Goal: Transaction & Acquisition: Purchase product/service

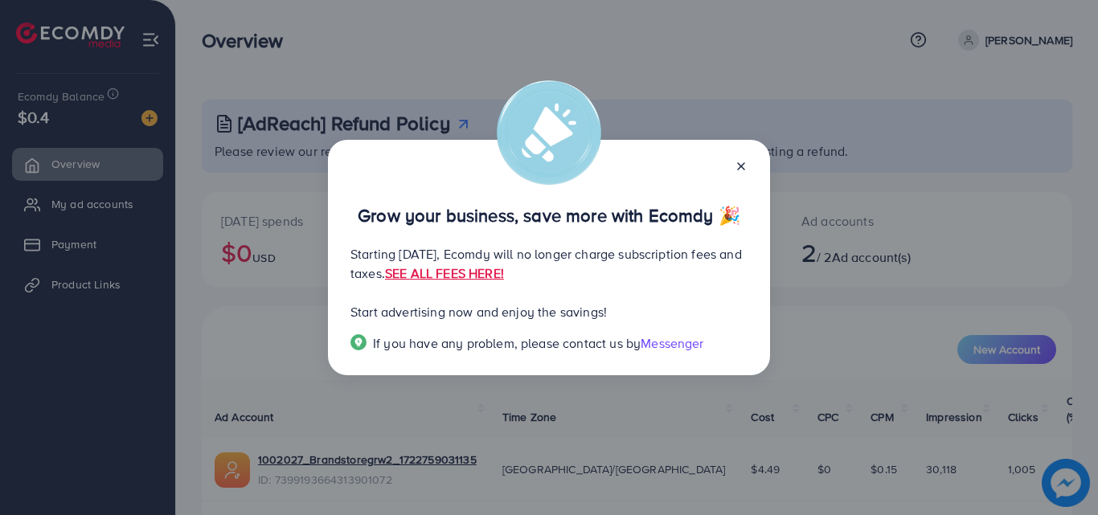
click at [748, 154] on div "Grow your business, save more with Ecomdy 🎉 Starting [DATE], Ecomdy will no lon…" at bounding box center [549, 258] width 442 height 236
click at [735, 160] on icon at bounding box center [741, 166] width 13 height 13
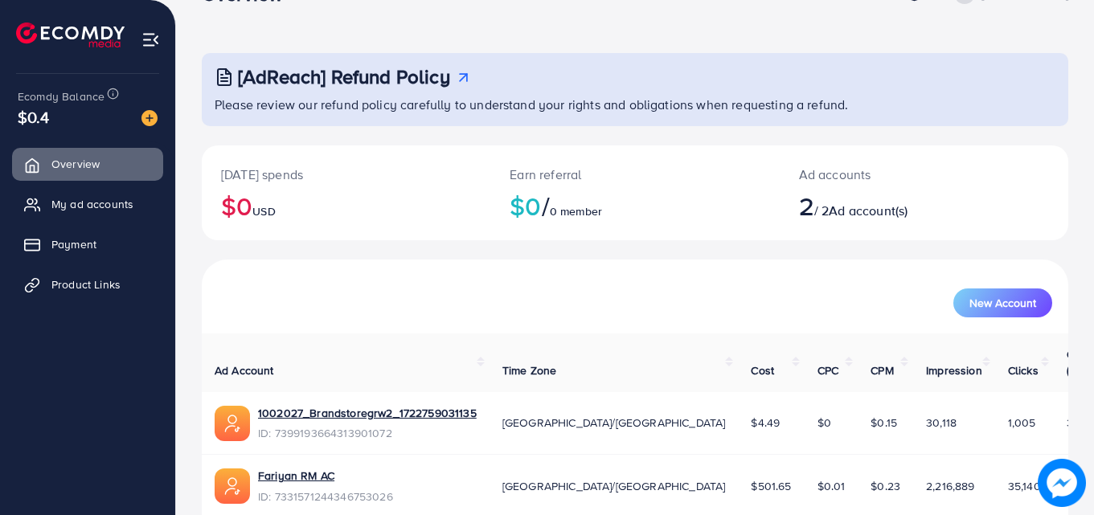
scroll to position [101, 0]
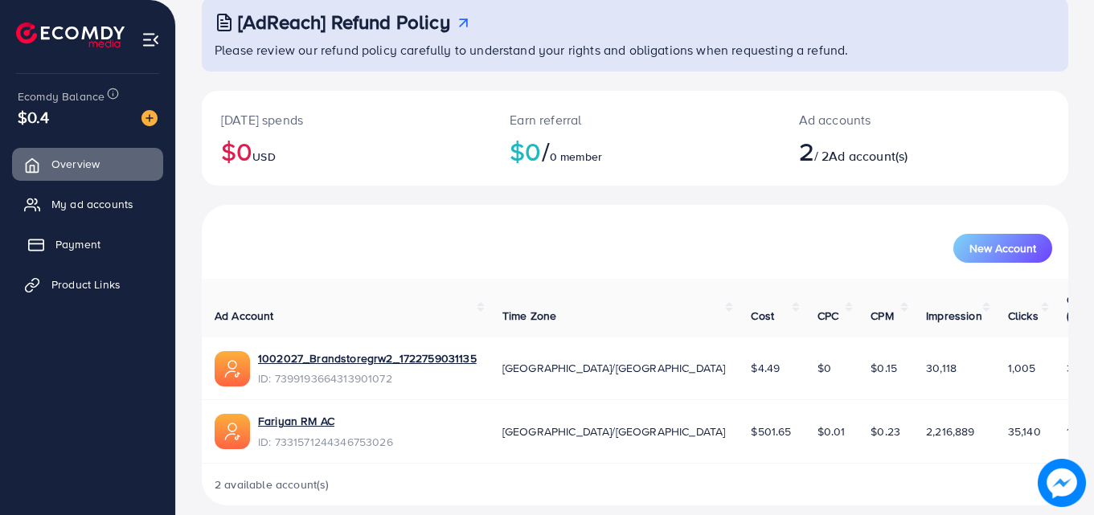
click at [125, 246] on link "Payment" at bounding box center [87, 244] width 151 height 32
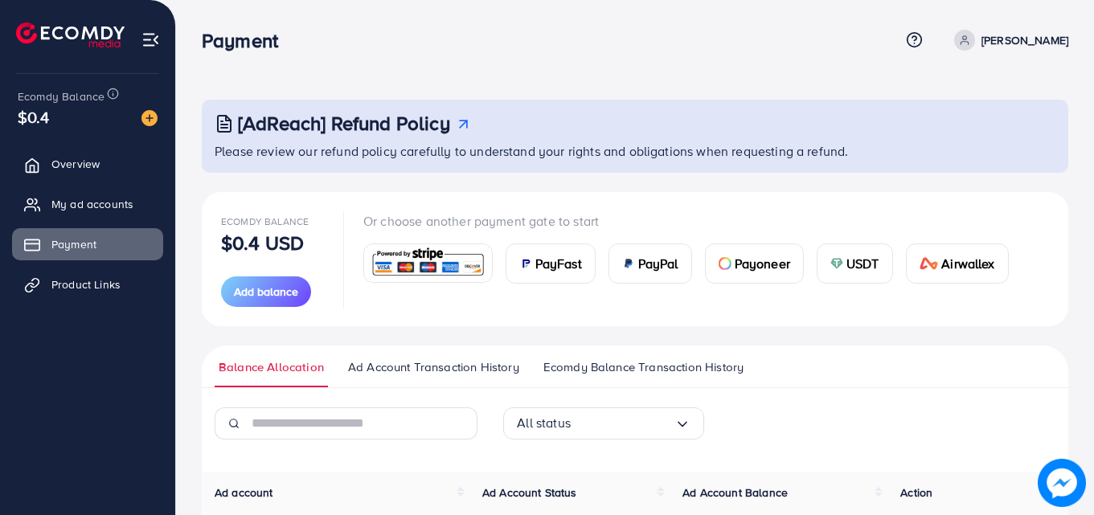
click at [566, 265] on span "PayFast" at bounding box center [558, 263] width 47 height 19
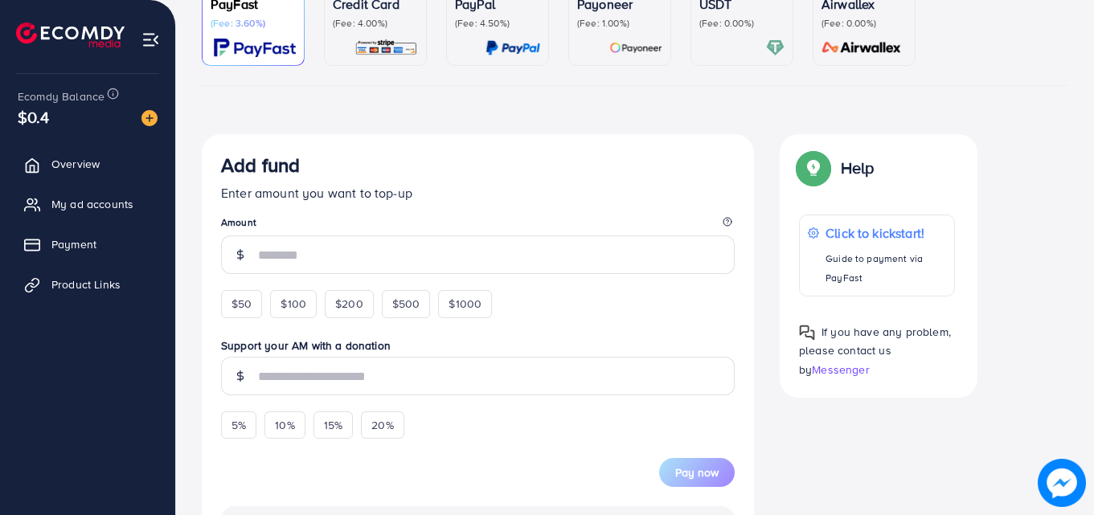
scroll to position [172, 0]
click at [245, 301] on span "$50" at bounding box center [241, 303] width 20 height 16
type input "**"
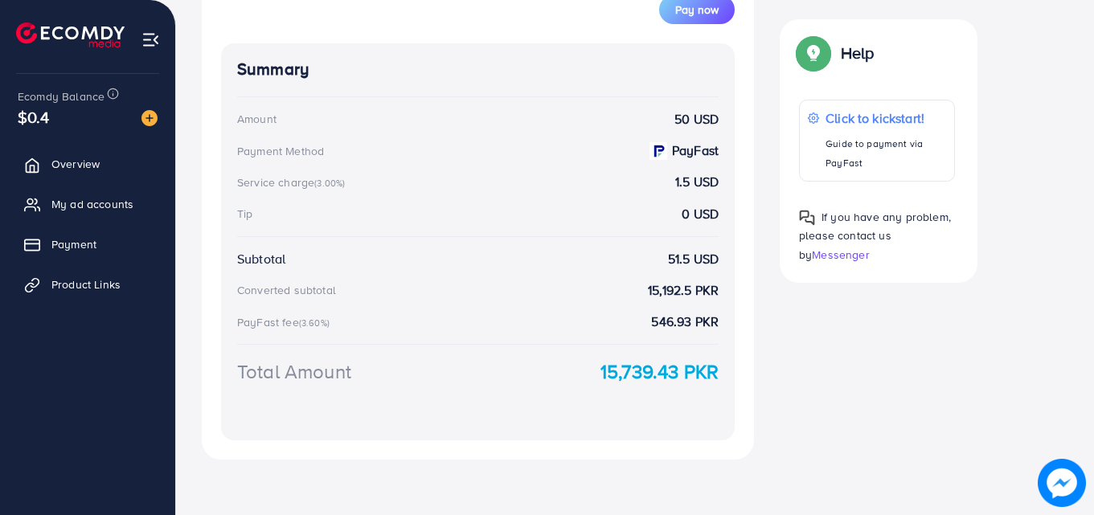
scroll to position [661, 0]
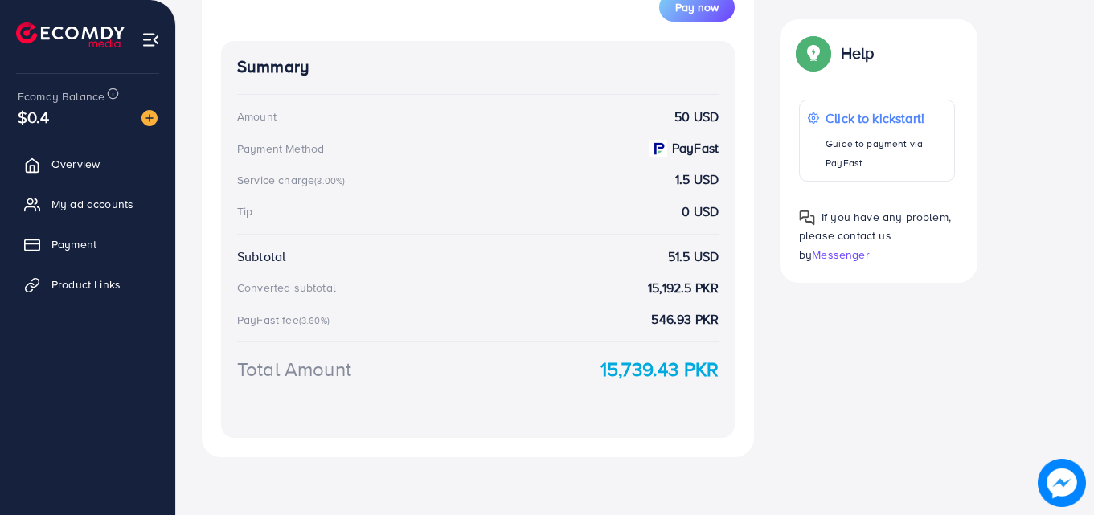
click at [635, 371] on strong "15,739.43 PKR" at bounding box center [659, 369] width 118 height 28
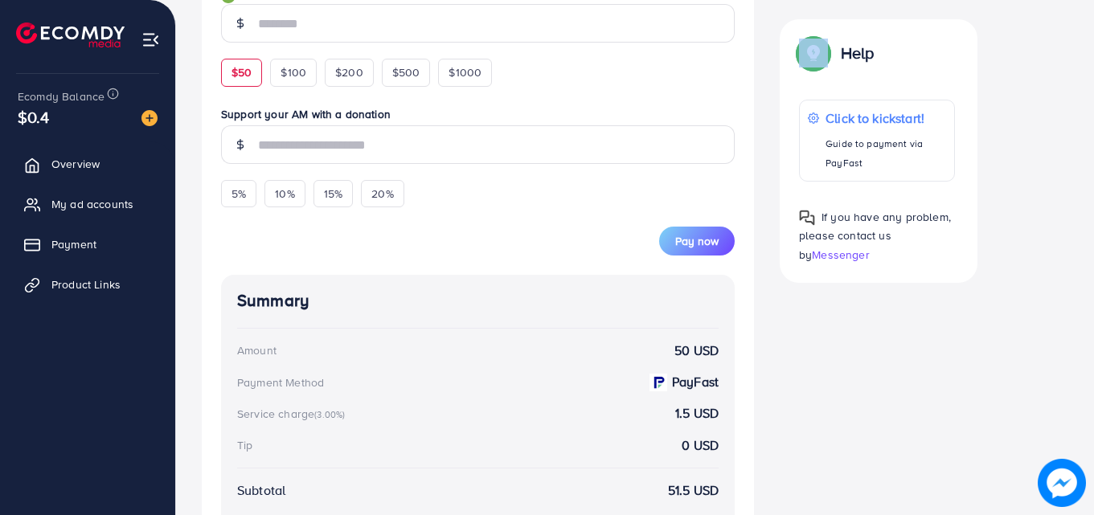
scroll to position [426, 0]
click at [45, 150] on link "Overview" at bounding box center [87, 164] width 151 height 32
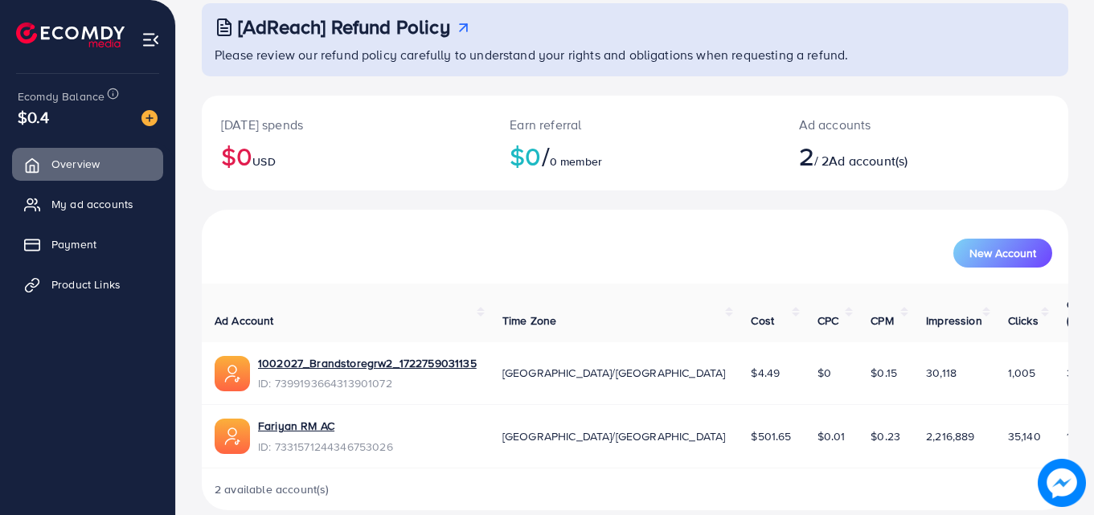
scroll to position [101, 0]
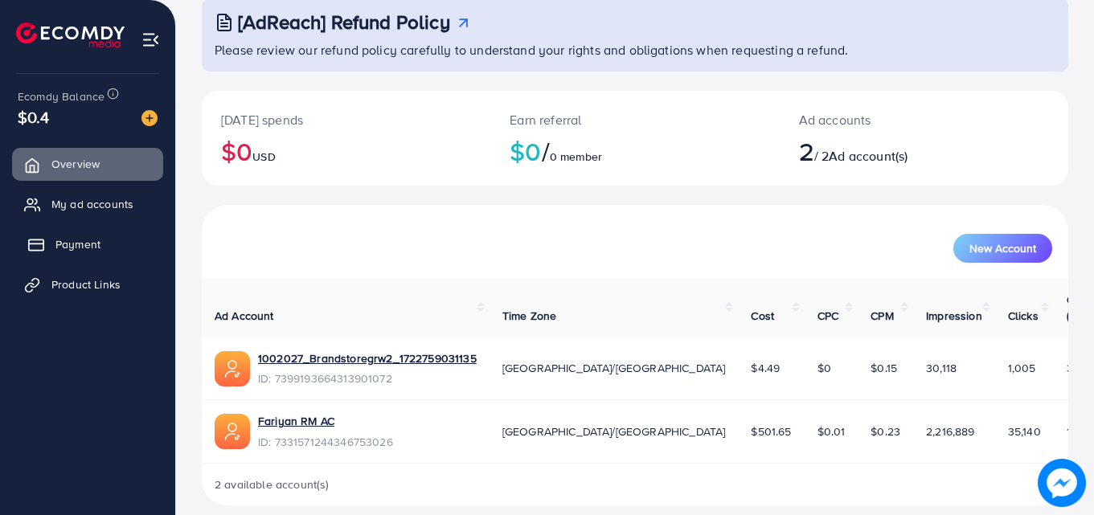
click at [100, 236] on span "Payment" at bounding box center [77, 244] width 45 height 16
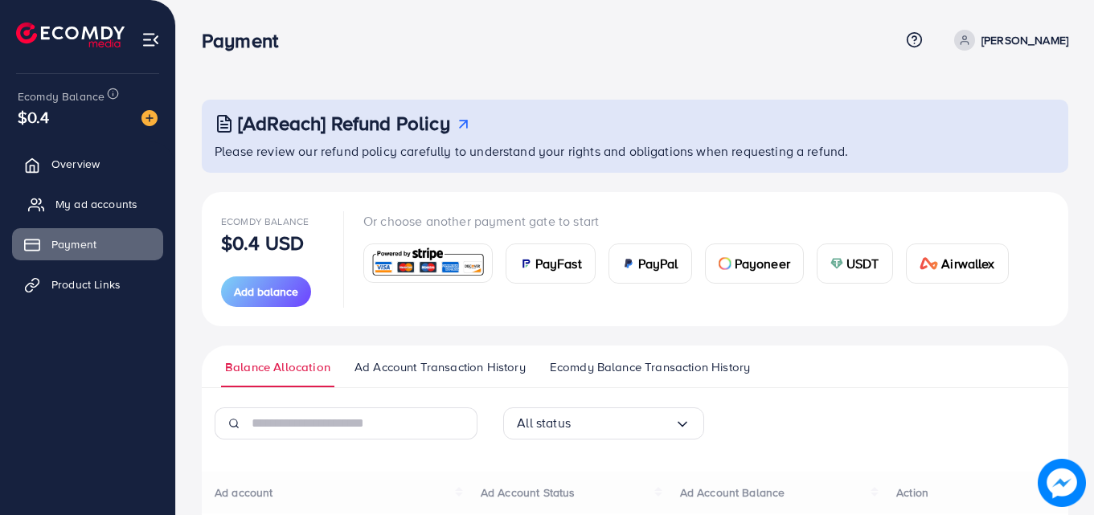
click at [84, 211] on span "My ad accounts" at bounding box center [96, 204] width 82 height 16
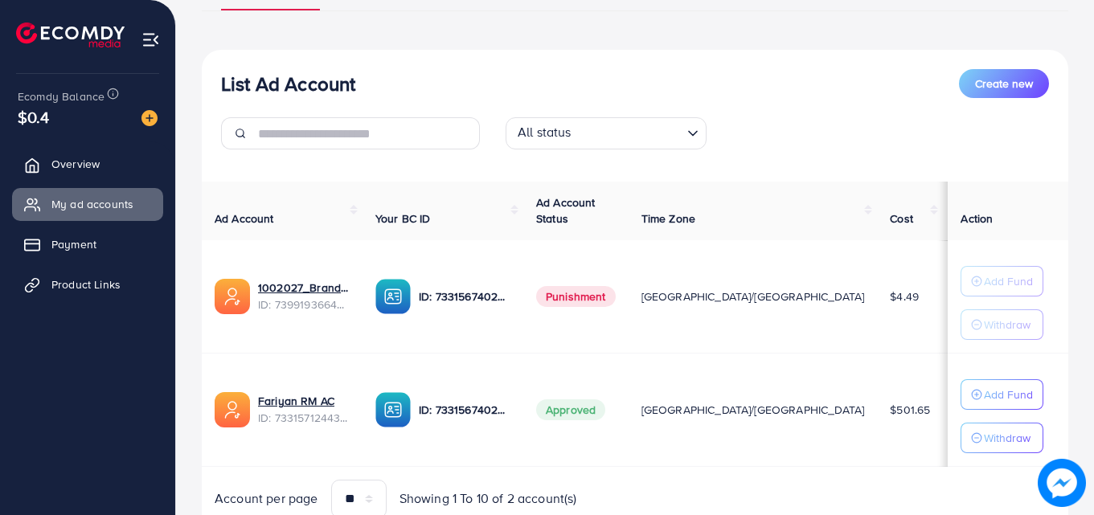
scroll to position [219, 0]
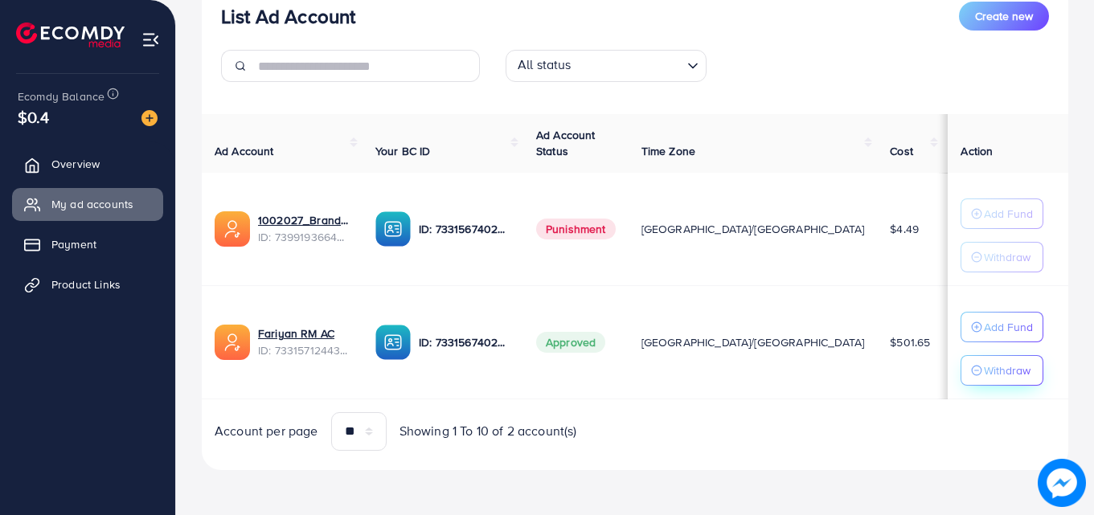
click at [984, 367] on p "Withdraw" at bounding box center [1007, 370] width 47 height 19
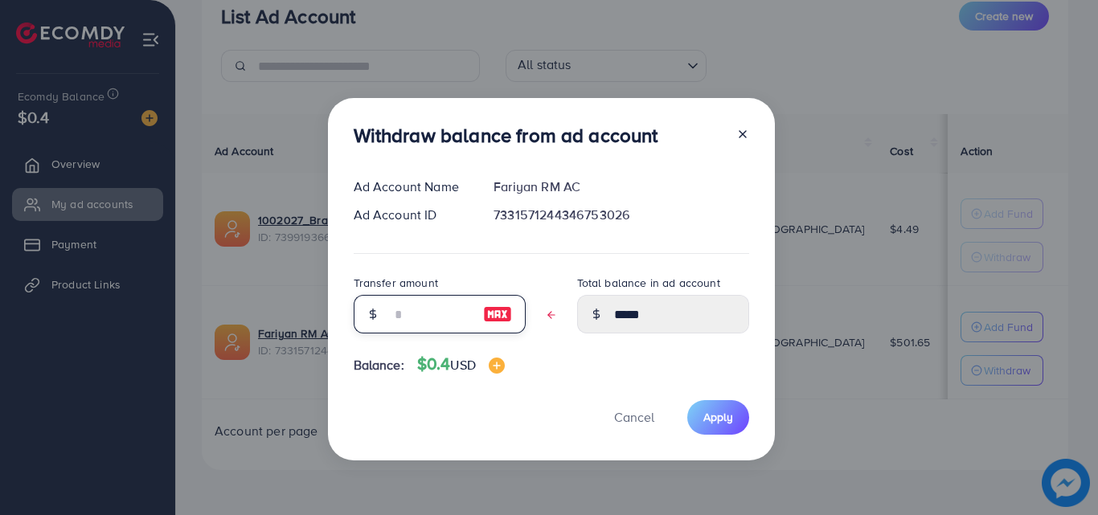
click at [457, 309] on input "text" at bounding box center [431, 314] width 80 height 39
click at [500, 312] on img at bounding box center [497, 314] width 29 height 19
type input "*****"
type input "****"
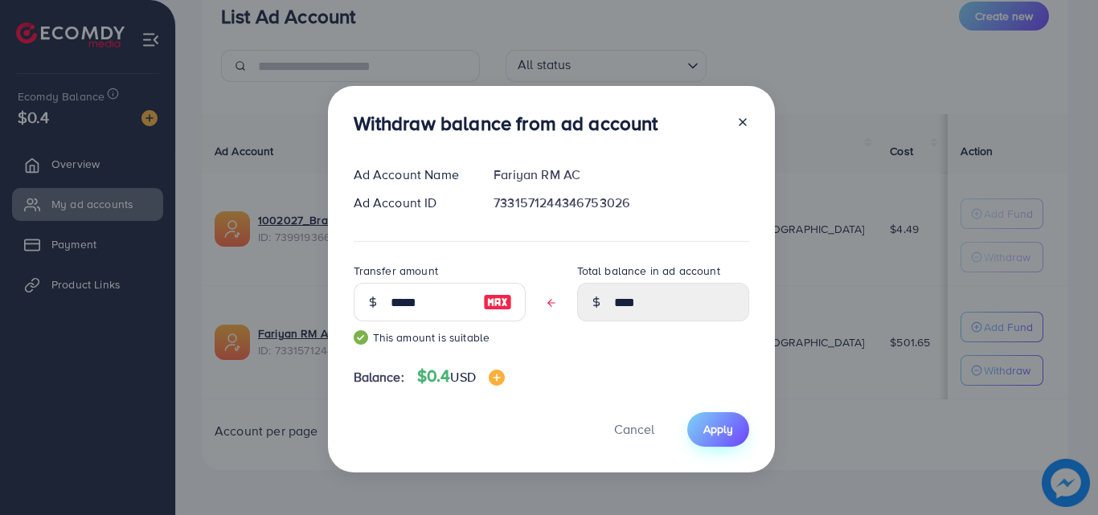
click at [699, 419] on button "Apply" at bounding box center [718, 429] width 62 height 35
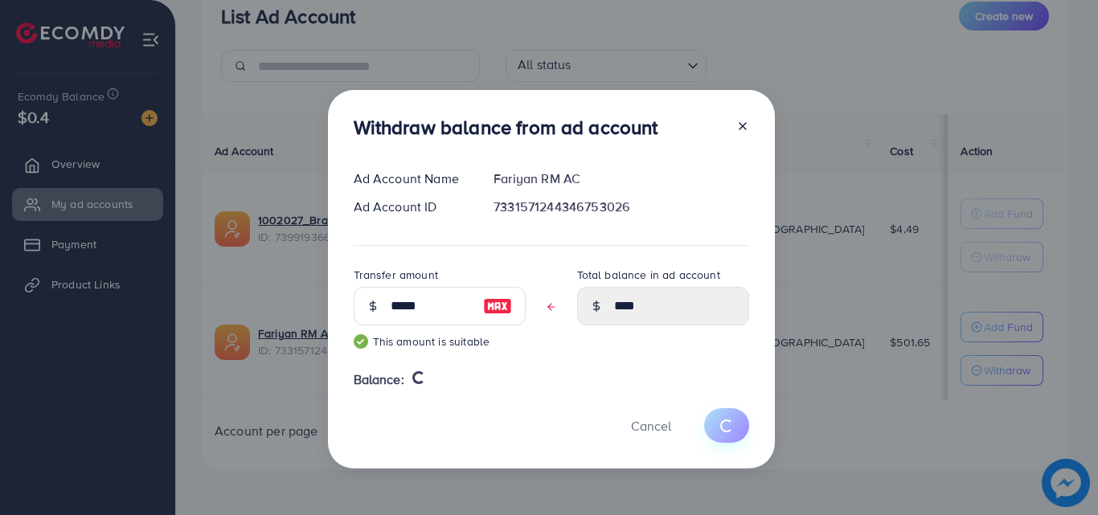
type input "*****"
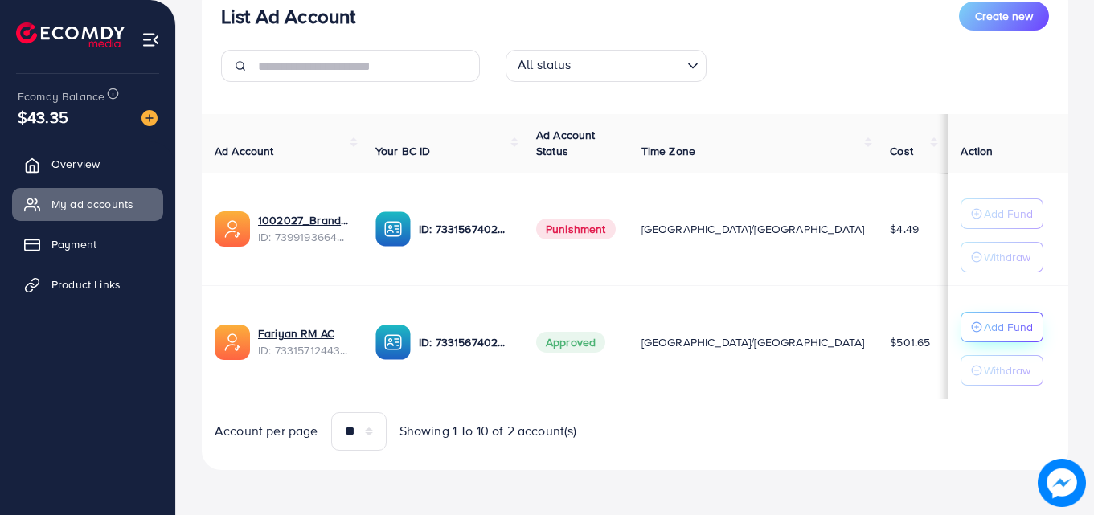
click at [984, 330] on p "Add Fund" at bounding box center [1008, 327] width 49 height 19
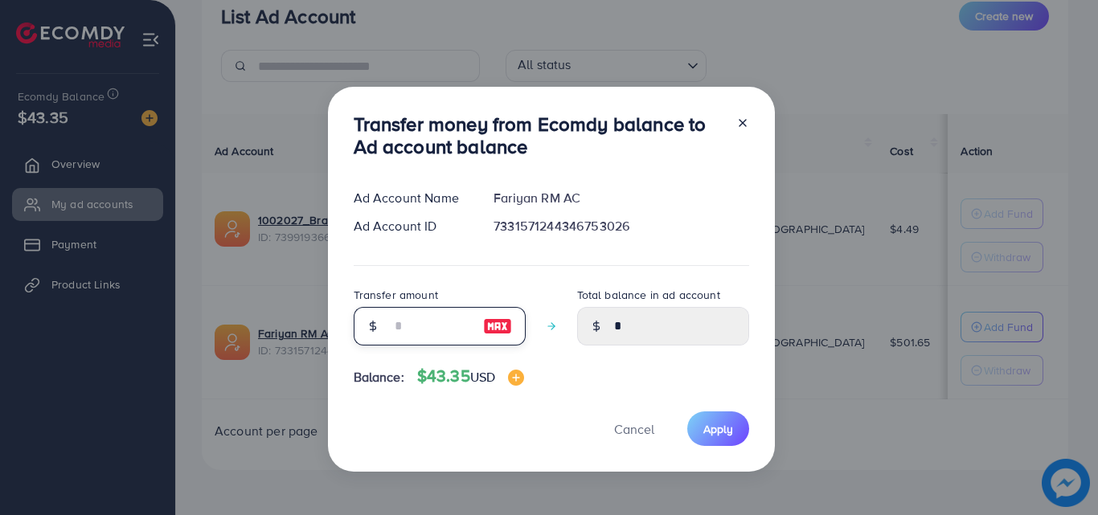
click at [450, 330] on input "number" at bounding box center [431, 326] width 80 height 39
type input "*"
type input "****"
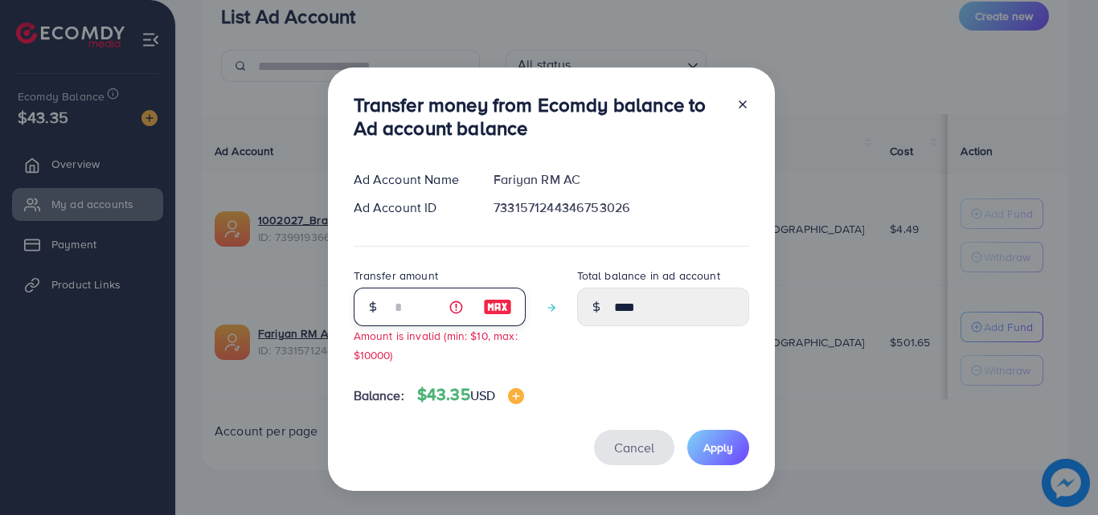
type input "**"
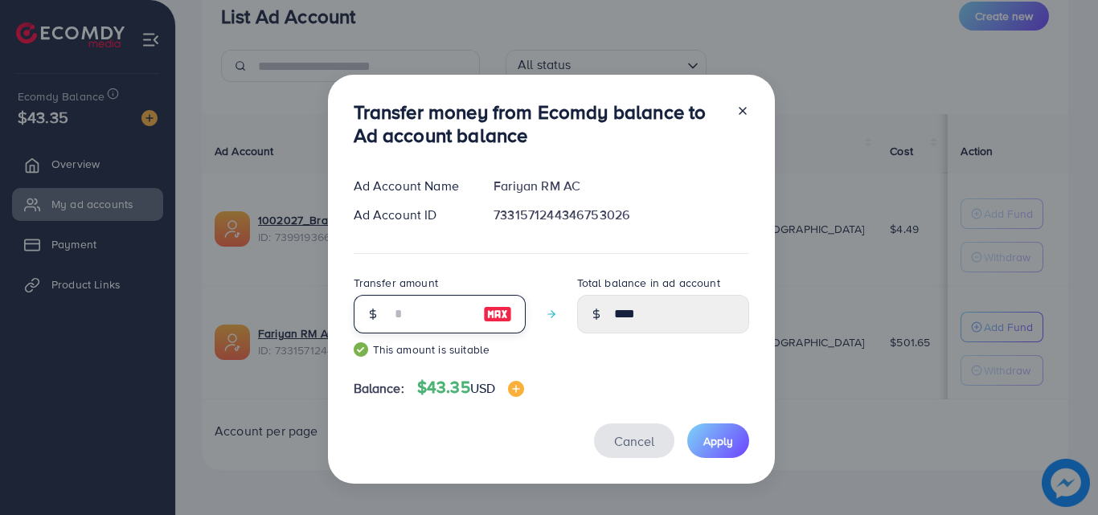
type input "*****"
type input "**"
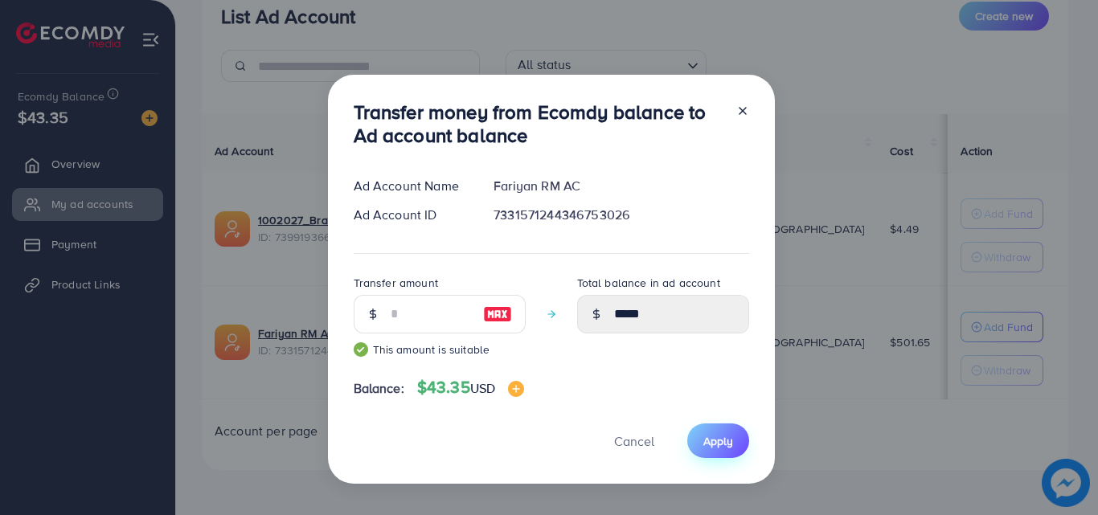
click at [687, 438] on button "Apply" at bounding box center [718, 441] width 62 height 35
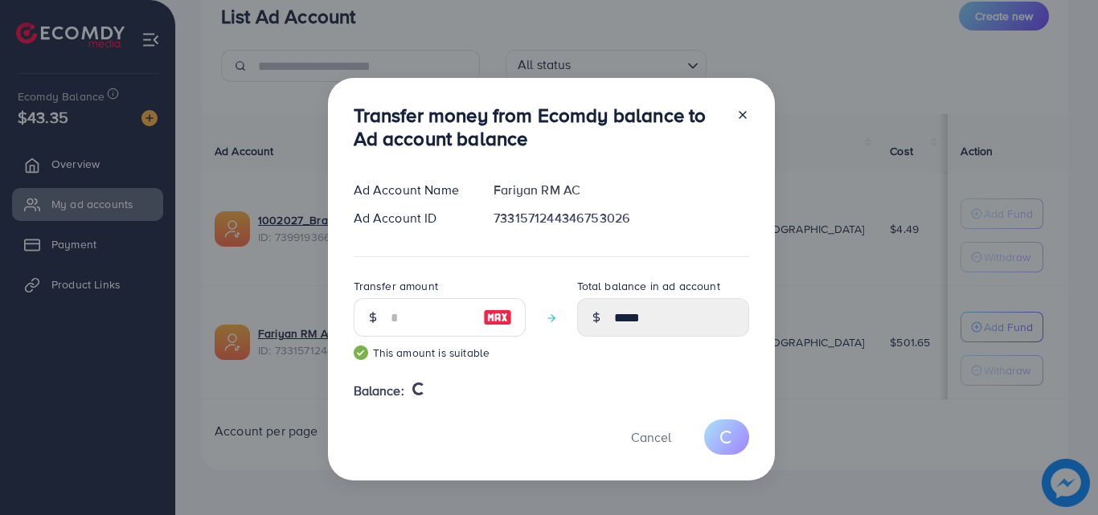
type input "*"
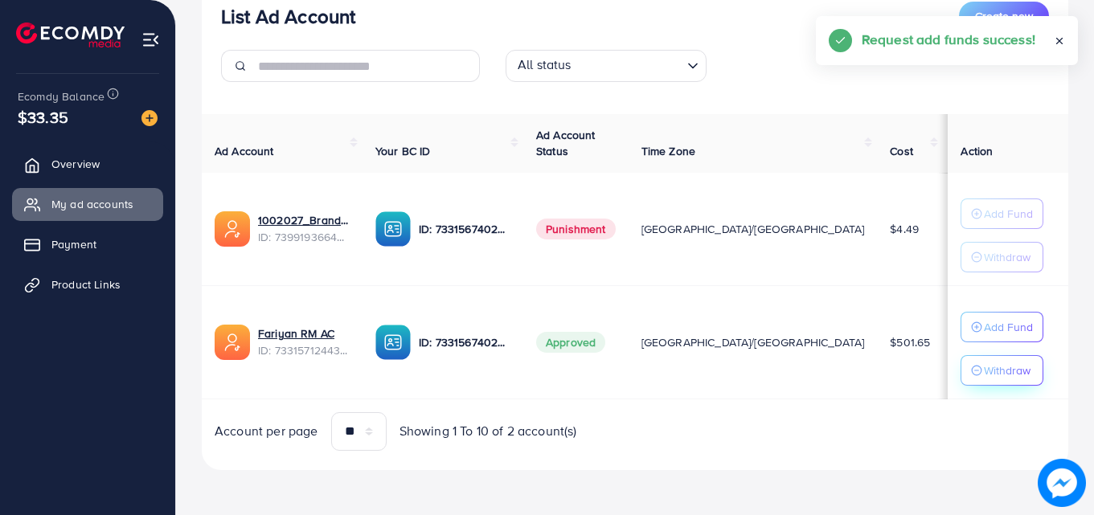
click at [984, 367] on p "Withdraw" at bounding box center [1007, 370] width 47 height 19
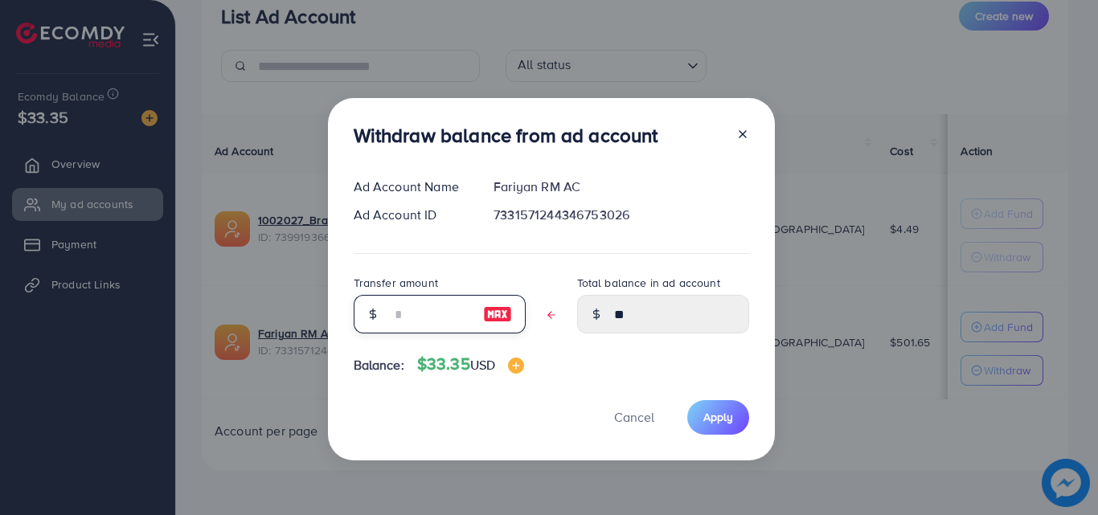
click at [423, 313] on input "text" at bounding box center [431, 314] width 80 height 39
type input "*"
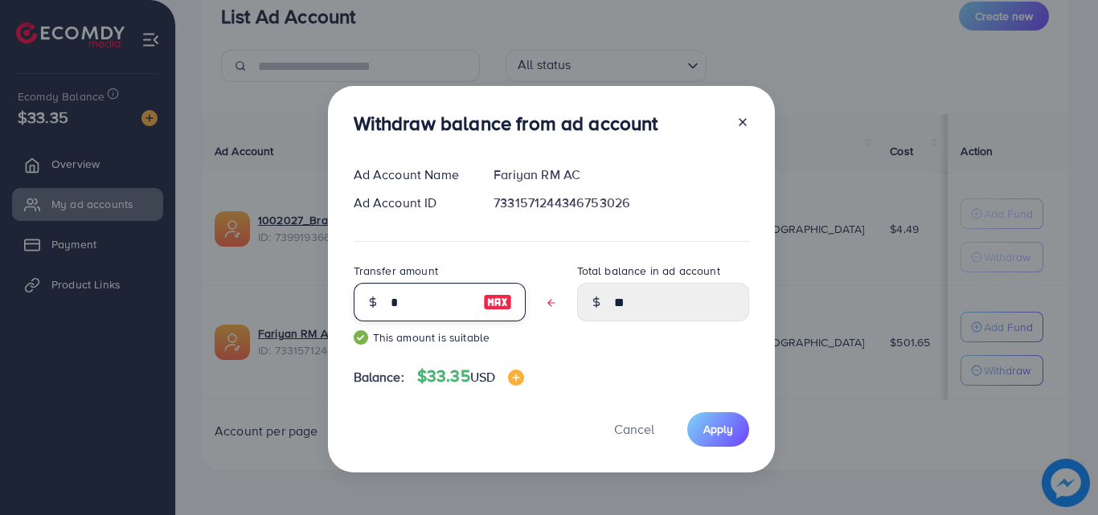
type input "****"
type input "*"
click at [728, 428] on span "Apply" at bounding box center [718, 429] width 30 height 16
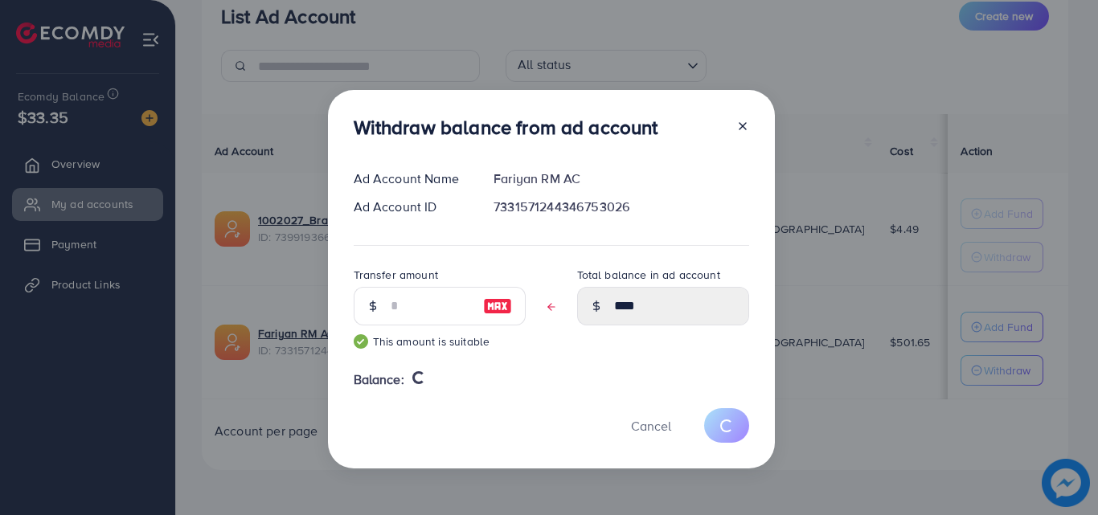
type input "**"
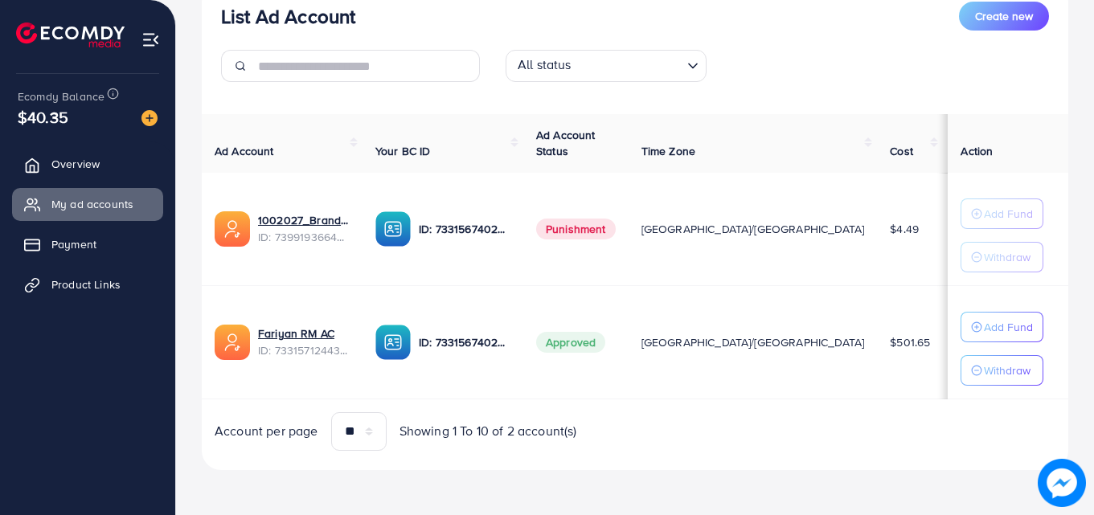
click at [616, 227] on span "Punishment" at bounding box center [576, 229] width 80 height 21
click at [629, 370] on td "Approved" at bounding box center [575, 341] width 105 height 113
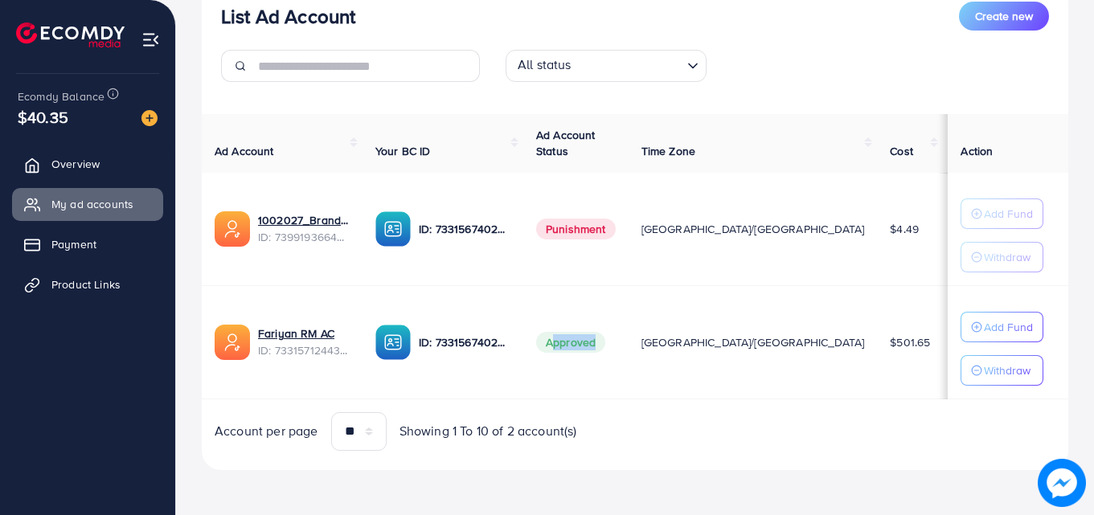
click at [629, 370] on td "Approved" at bounding box center [575, 341] width 105 height 113
click at [792, 403] on div "Ad Account Your BC ID Ad Account Status Time Zone Cost Balance Action 1002027_B…" at bounding box center [635, 282] width 867 height 337
click at [51, 230] on link "Payment" at bounding box center [87, 244] width 151 height 32
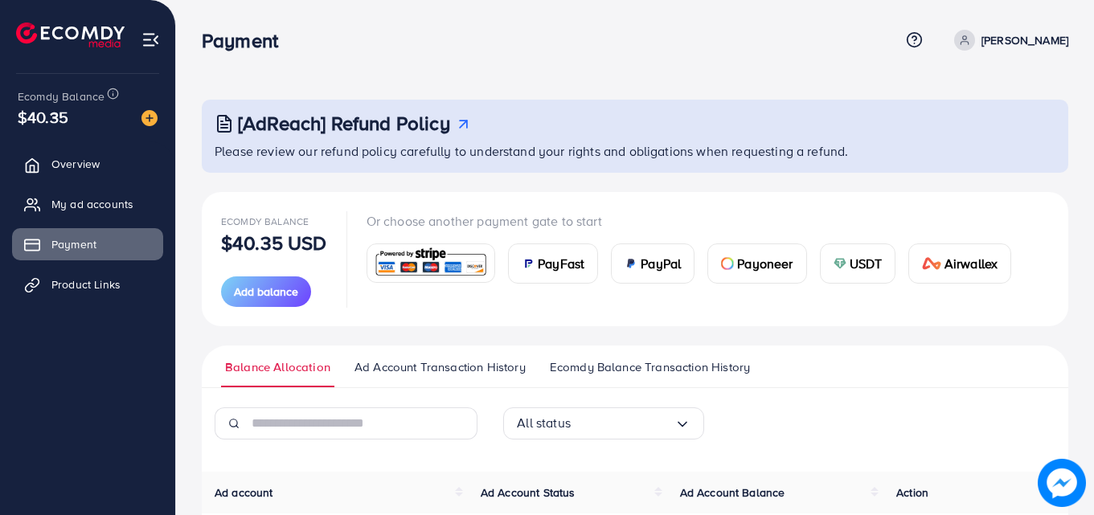
click at [419, 376] on link "Ad Account Transaction History" at bounding box center [439, 372] width 179 height 29
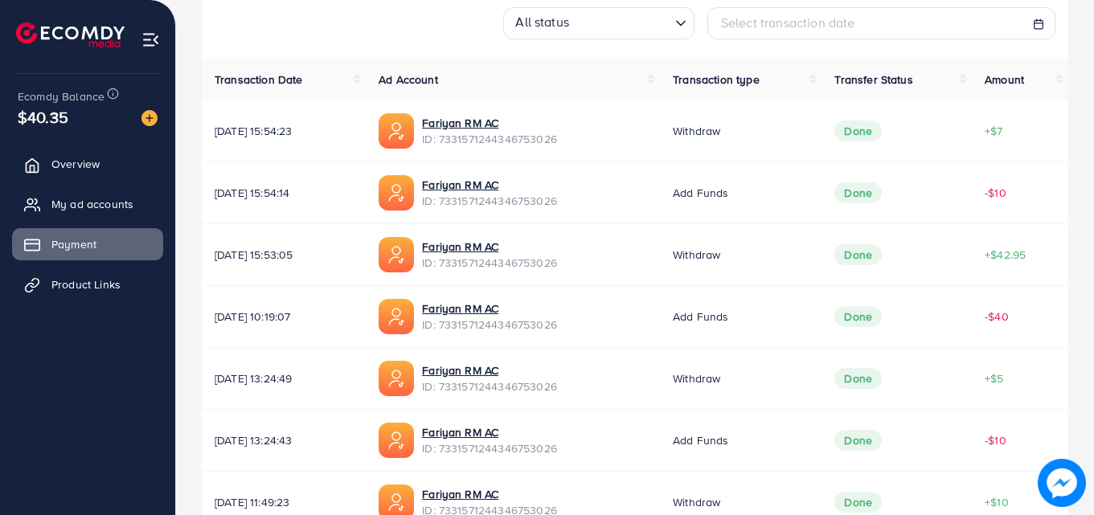
scroll to position [305, 0]
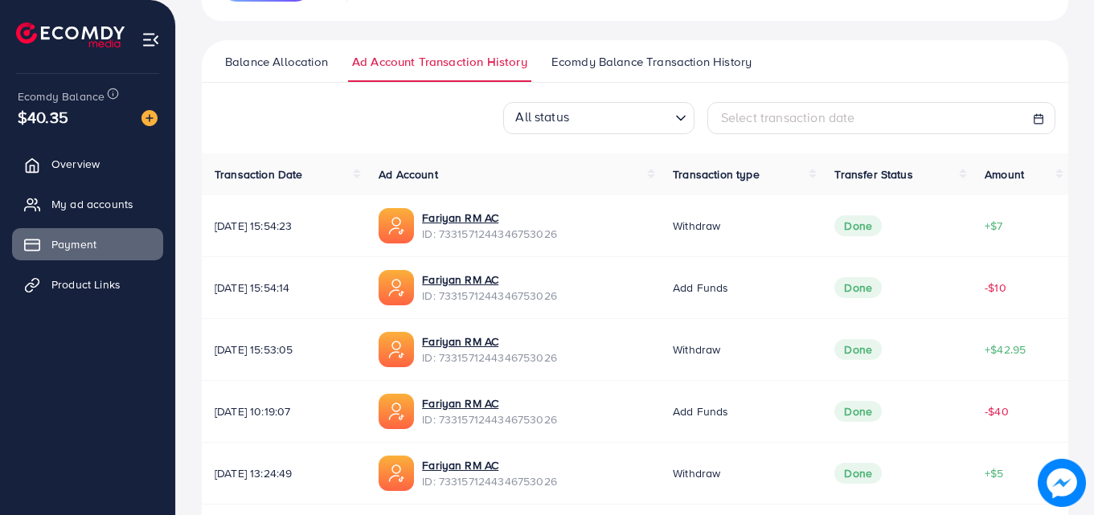
click at [585, 60] on span "Ecomdy Balance Transaction History" at bounding box center [651, 62] width 200 height 18
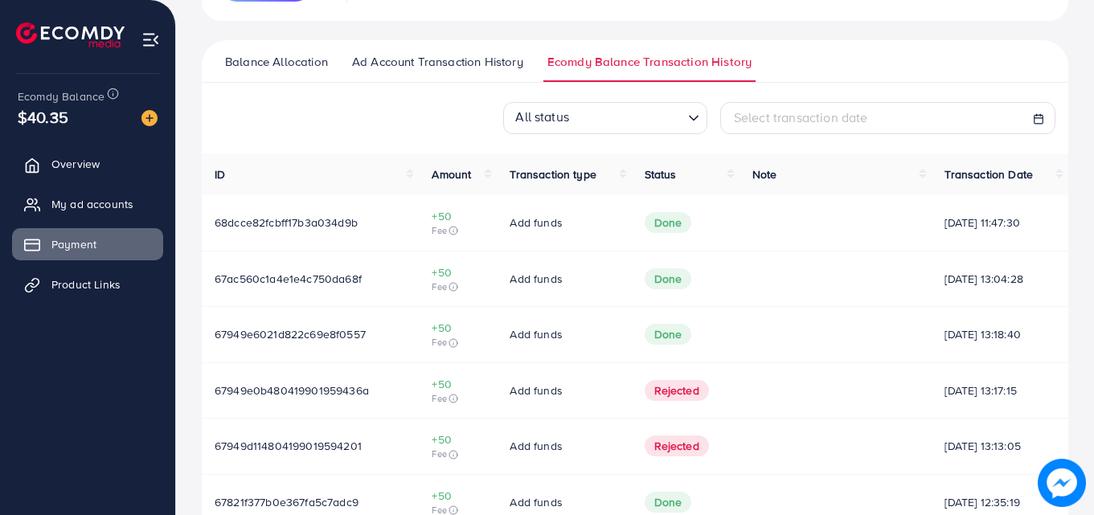
scroll to position [319, 0]
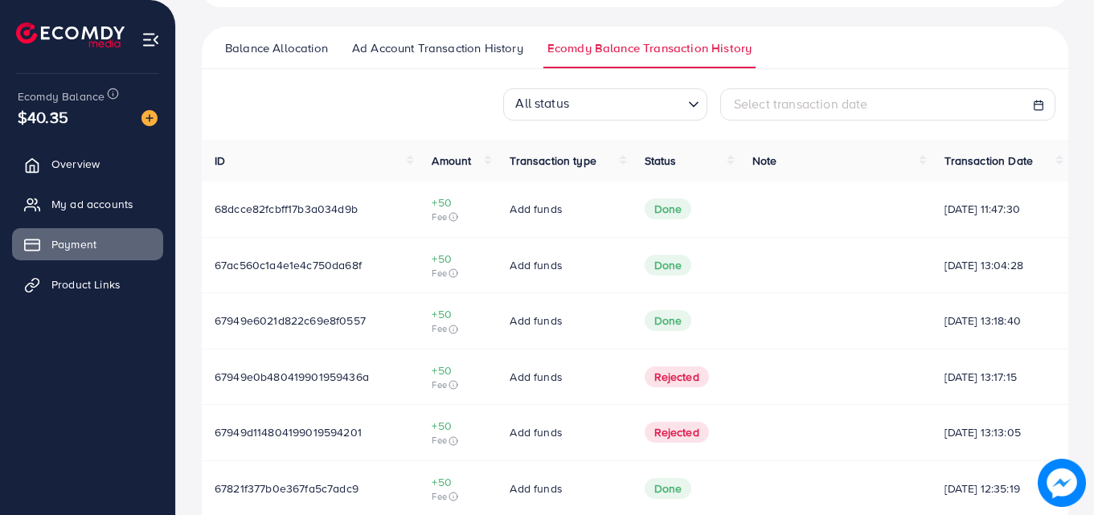
click at [944, 214] on span "[DATE] 11:47:30" at bounding box center [999, 209] width 111 height 16
click at [864, 276] on td at bounding box center [836, 265] width 192 height 56
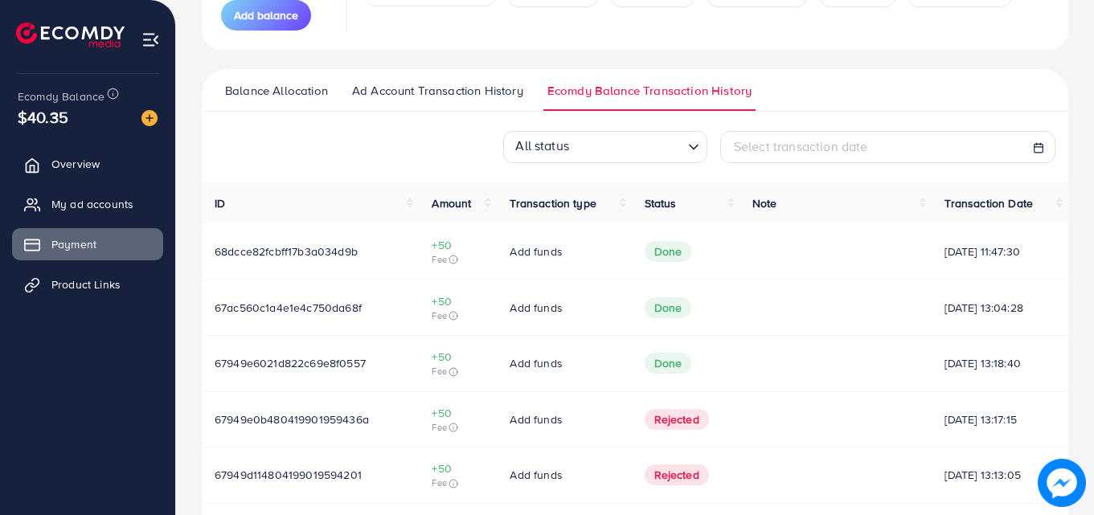
scroll to position [240, 0]
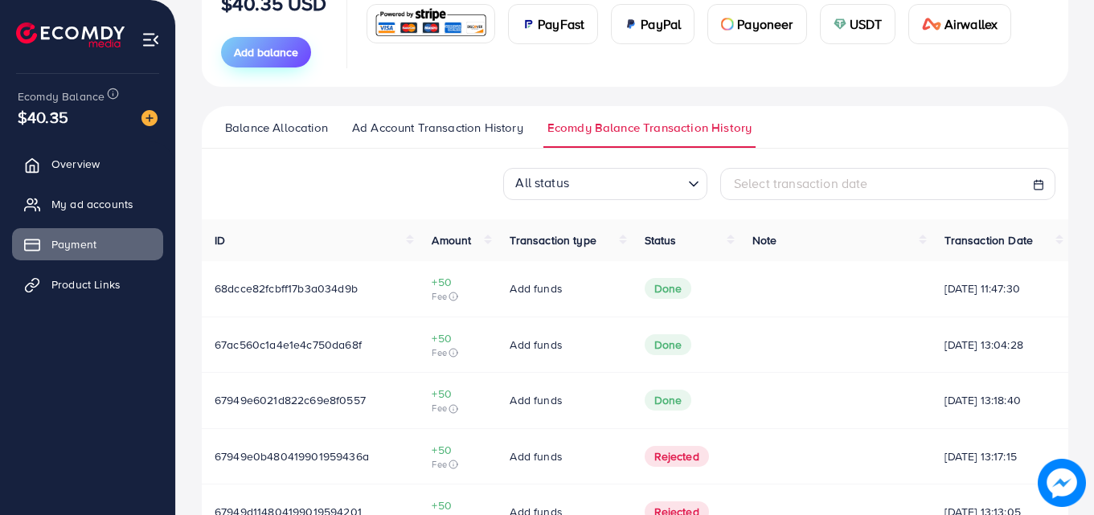
click at [277, 62] on button "Add balance" at bounding box center [266, 52] width 90 height 31
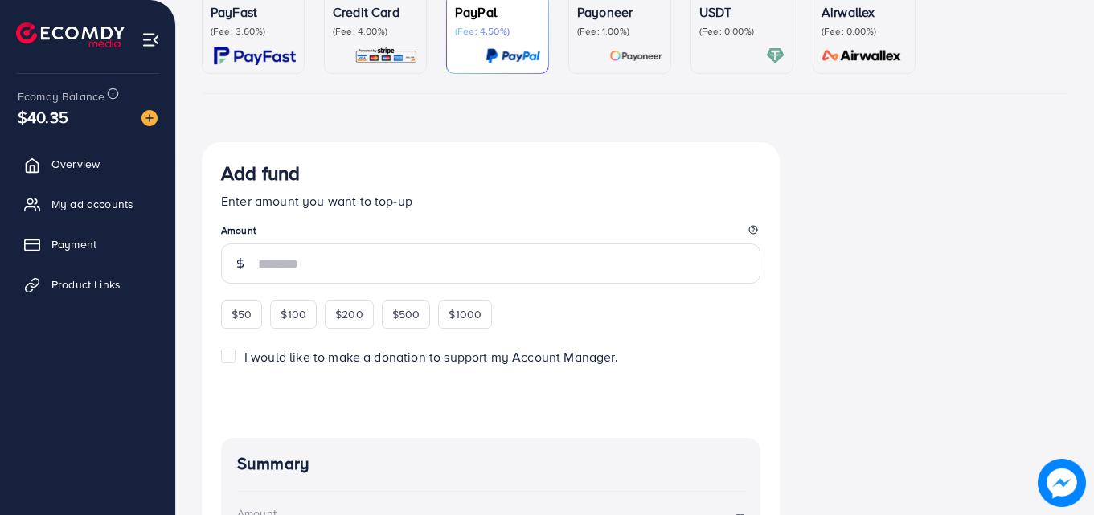
scroll to position [162, 0]
click at [271, 39] on p "(Fee: 3.60%)" at bounding box center [253, 32] width 85 height 13
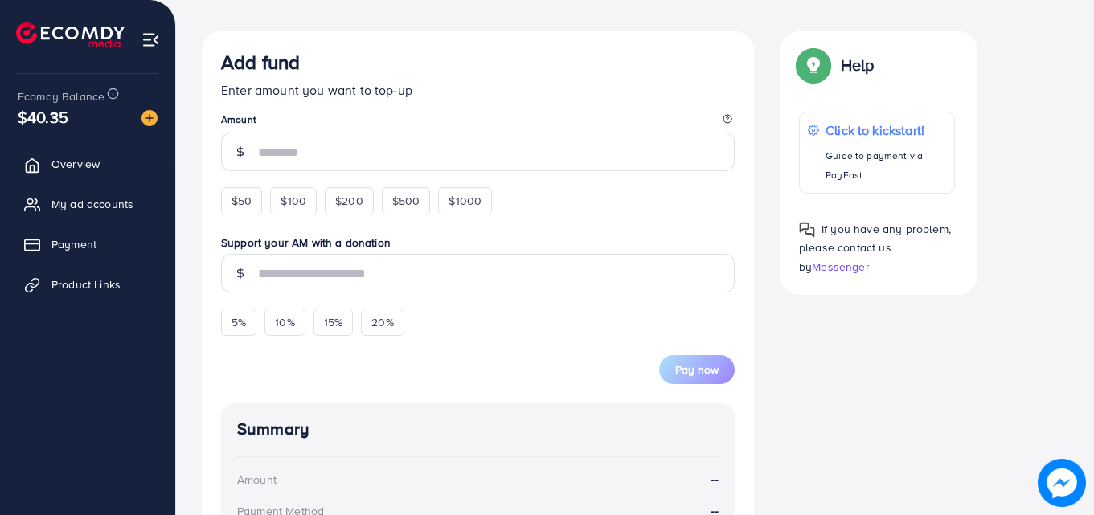
scroll to position [311, 0]
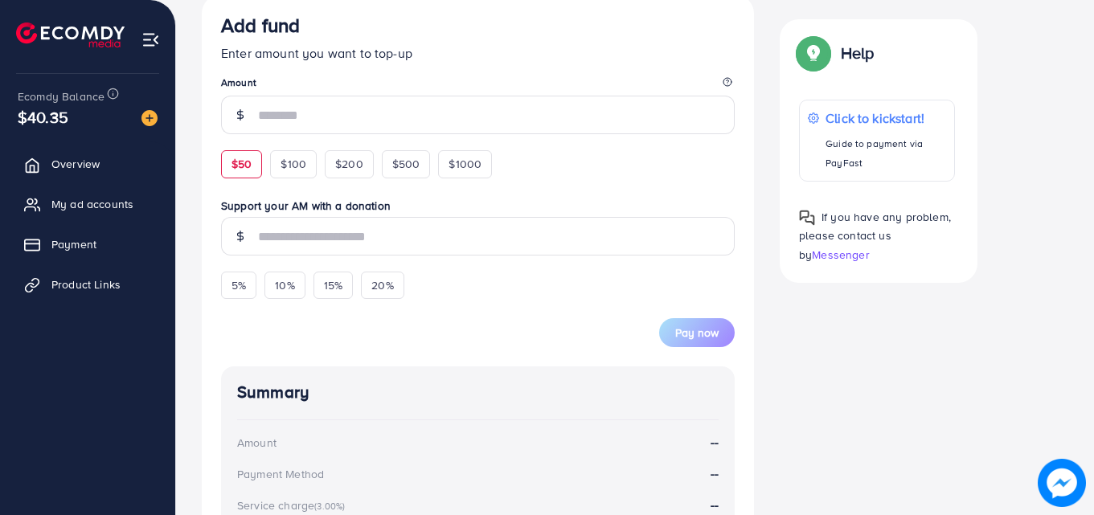
click at [236, 162] on span "$50" at bounding box center [241, 164] width 20 height 16
type input "**"
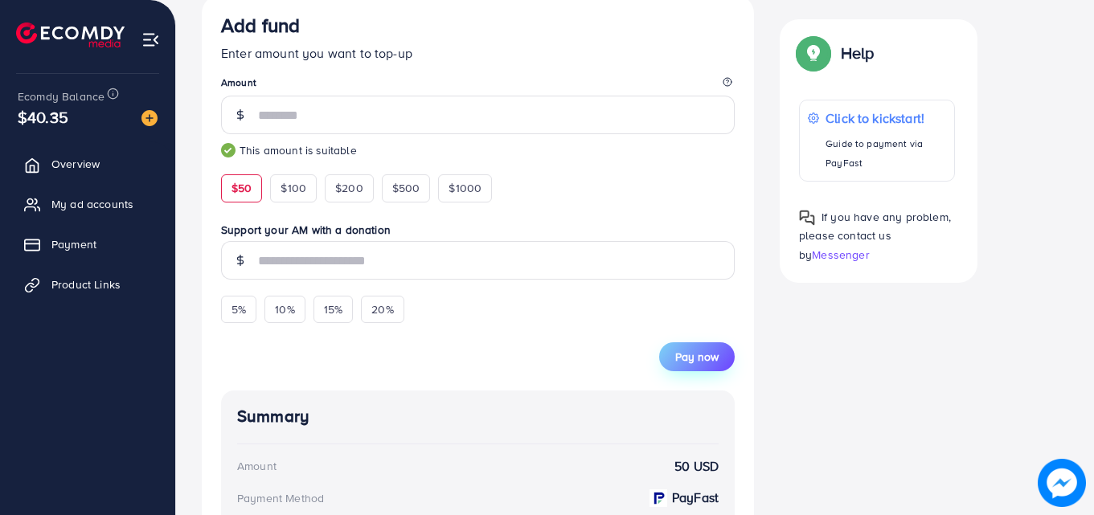
click at [703, 354] on span "Pay now" at bounding box center [696, 357] width 43 height 16
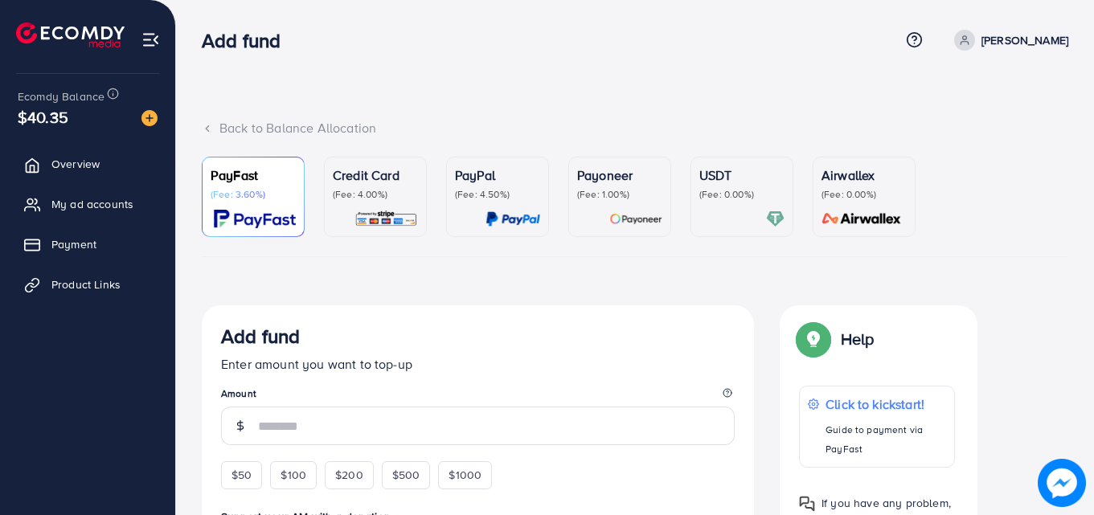
click at [223, 128] on div "Back to Balance Allocation" at bounding box center [635, 128] width 867 height 18
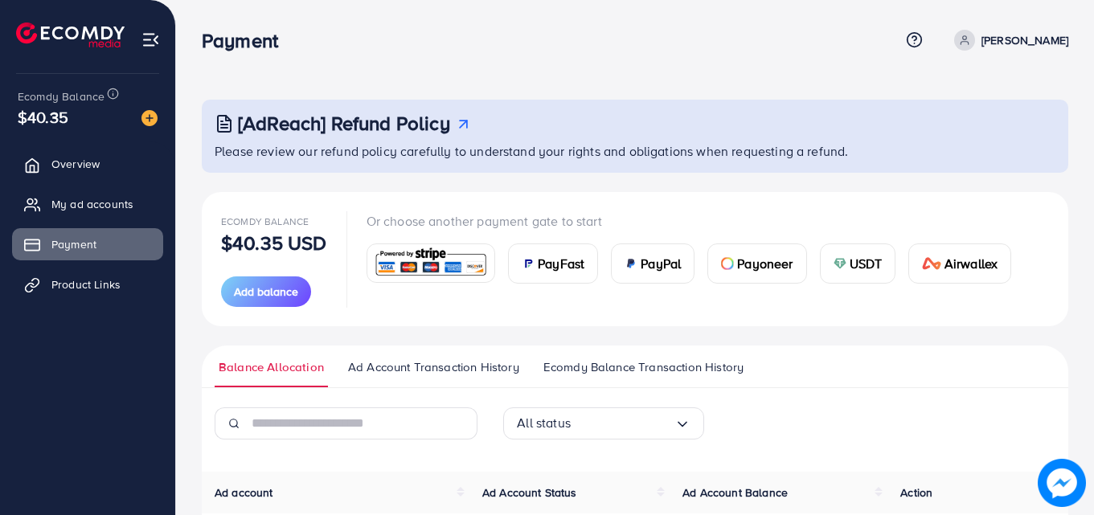
click at [551, 360] on span "Ecomdy Balance Transaction History" at bounding box center [643, 367] width 200 height 18
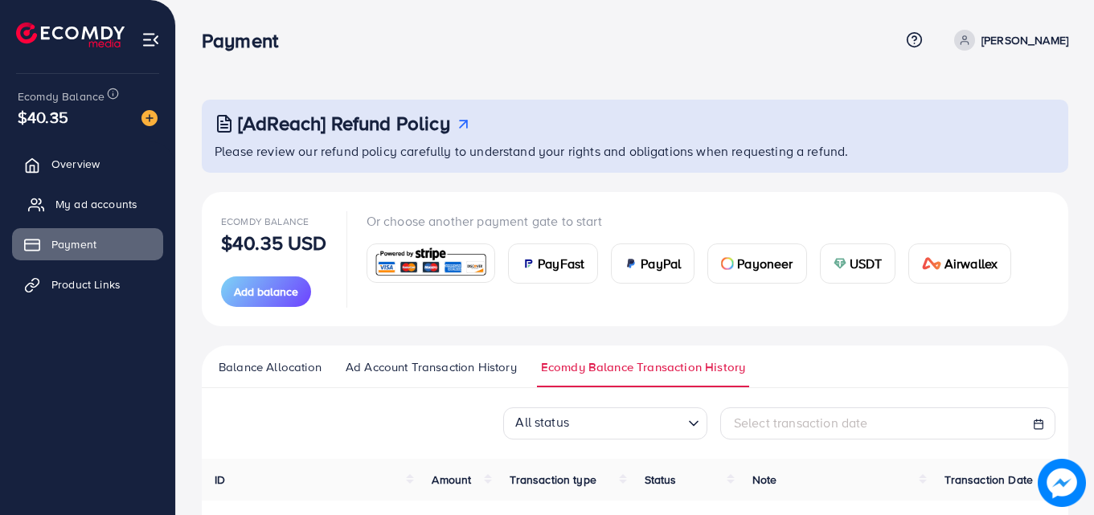
click at [47, 199] on link "My ad accounts" at bounding box center [87, 204] width 151 height 32
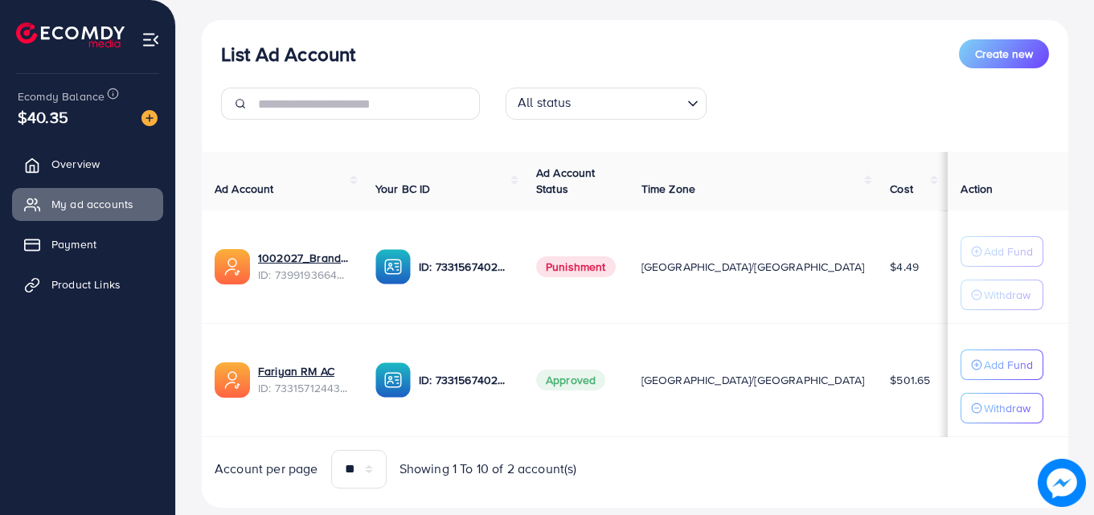
scroll to position [219, 0]
